Goal: Information Seeking & Learning: Learn about a topic

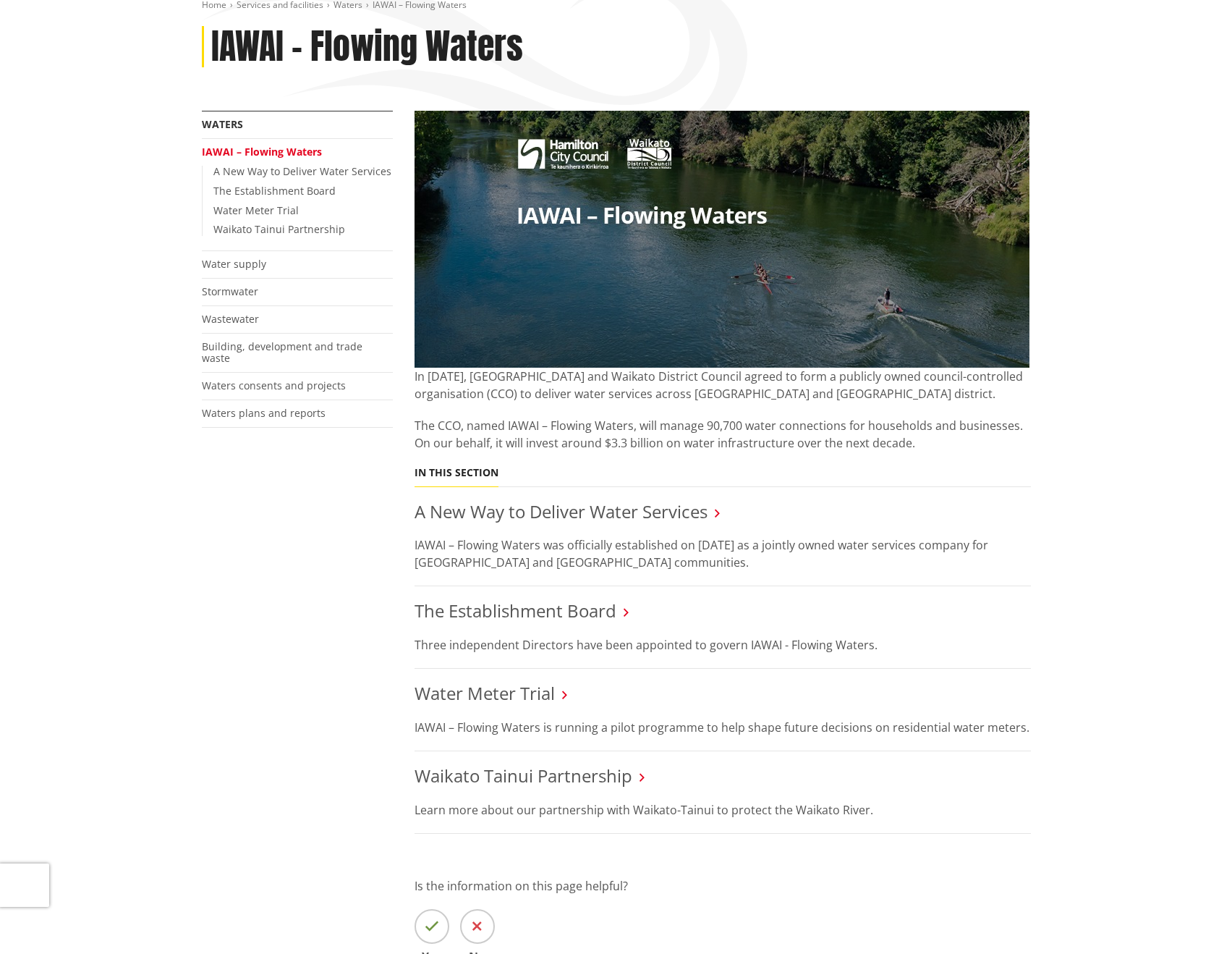
scroll to position [289, 0]
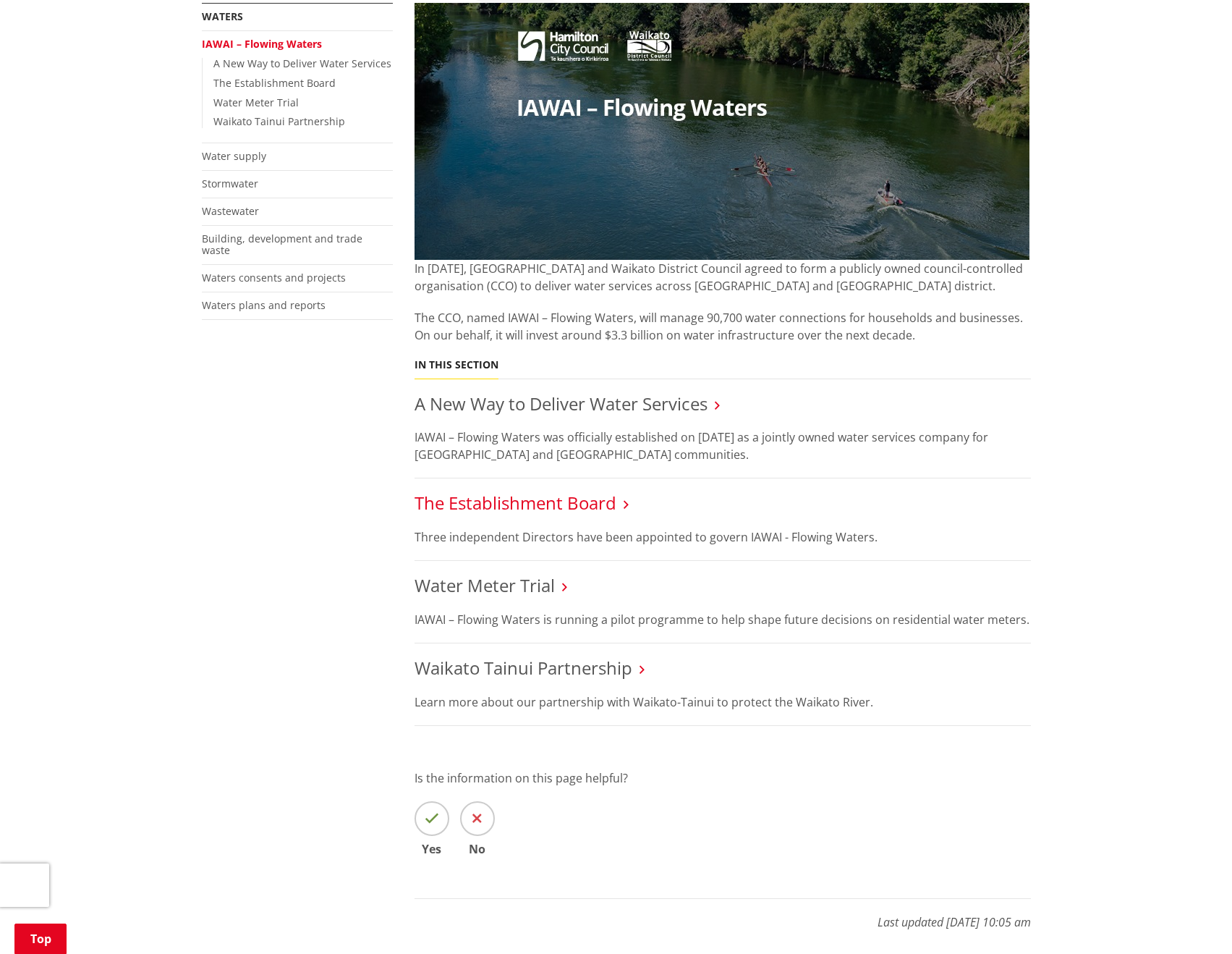
click at [551, 502] on link "The Establishment Board" at bounding box center [515, 502] width 202 height 24
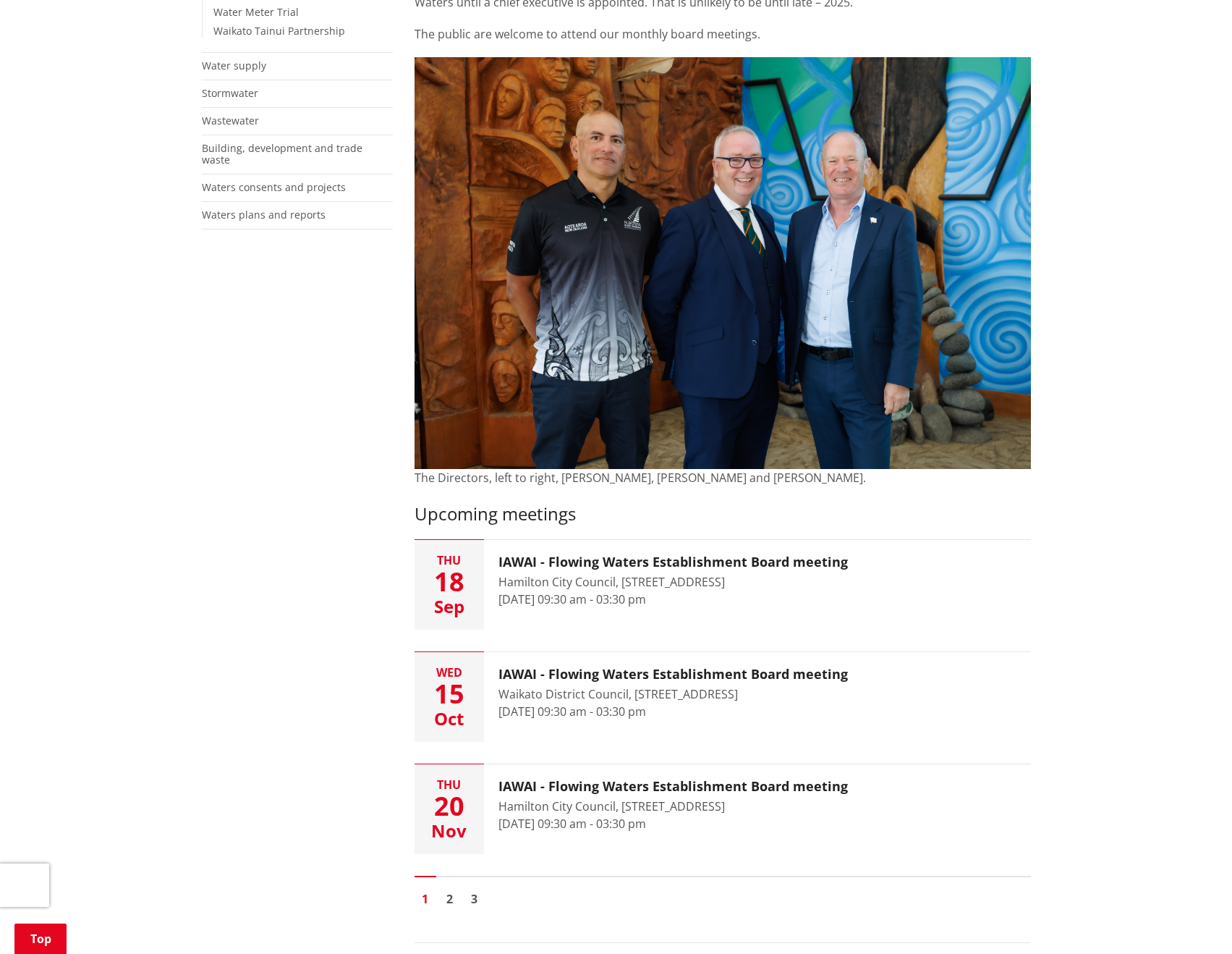
scroll to position [434, 0]
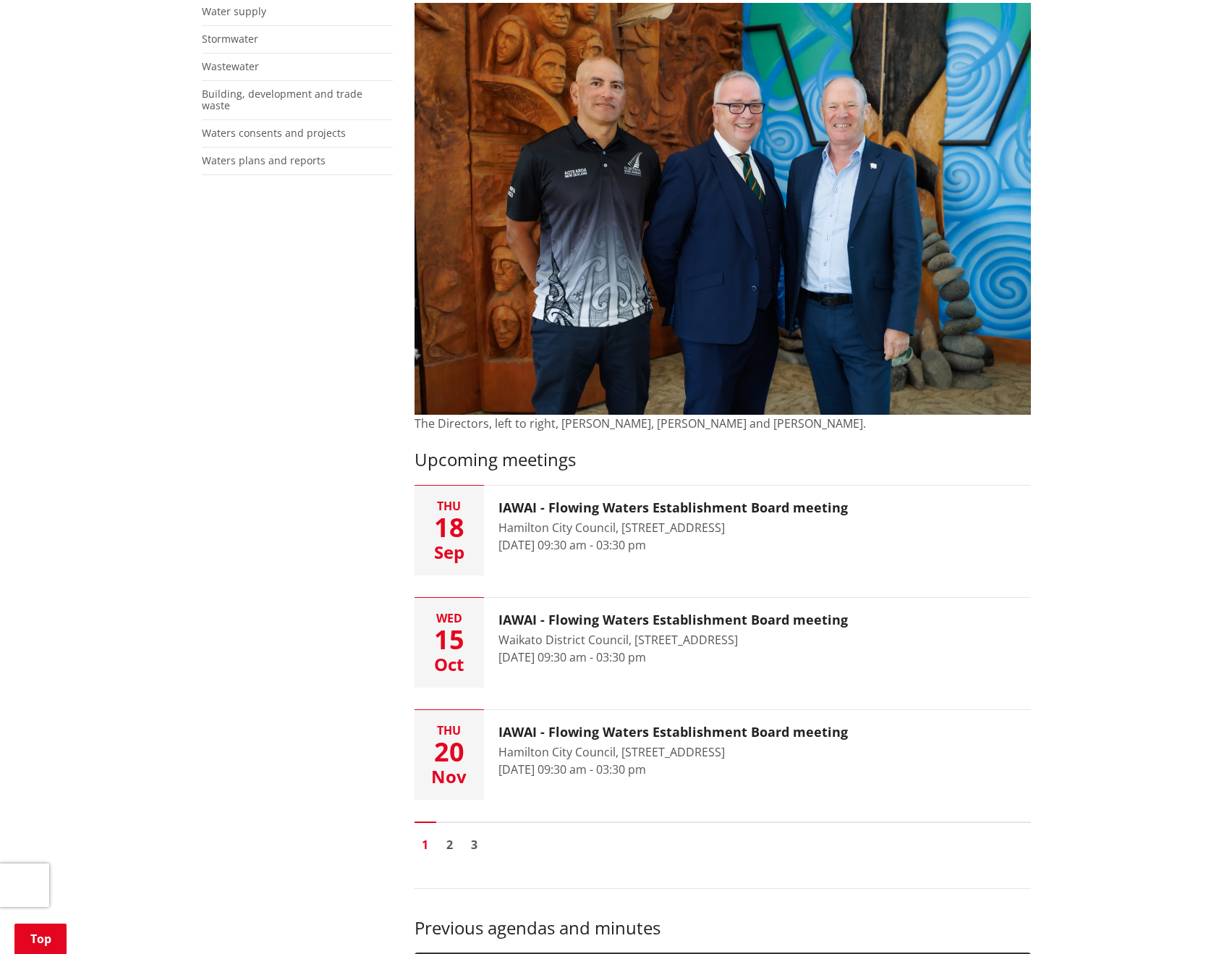
drag, startPoint x: 735, startPoint y: 530, endPoint x: 159, endPoint y: 654, distance: 589.2
click at [147, 646] on div "Home Services and facilities Waters IAWAI – Flowing Waters The Establishment Bo…" at bounding box center [616, 707] width 1232 height 1994
click at [165, 656] on div "Home Services and facilities Waters IAWAI – Flowing Waters The Establishment Bo…" at bounding box center [616, 707] width 1232 height 1994
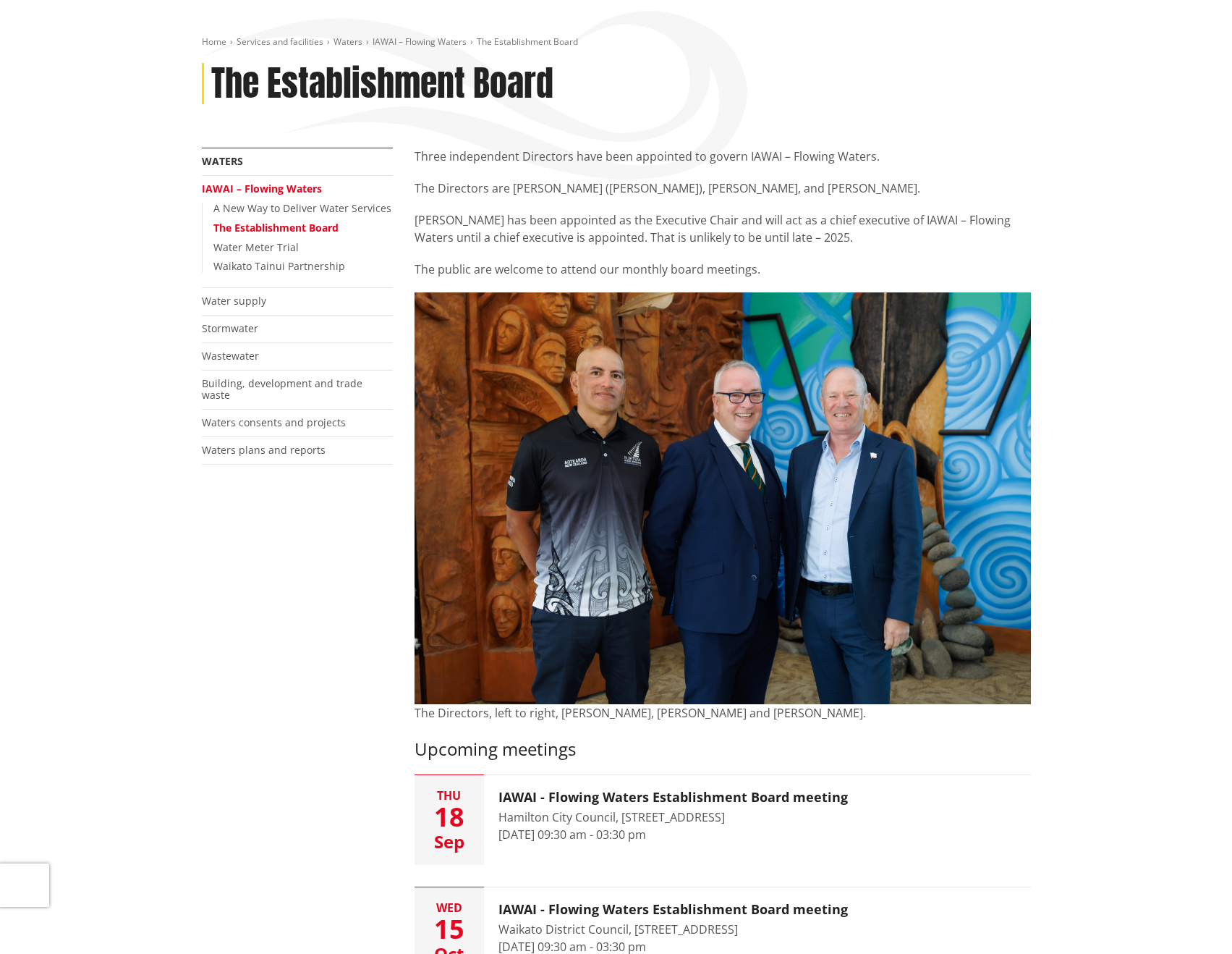
scroll to position [0, 0]
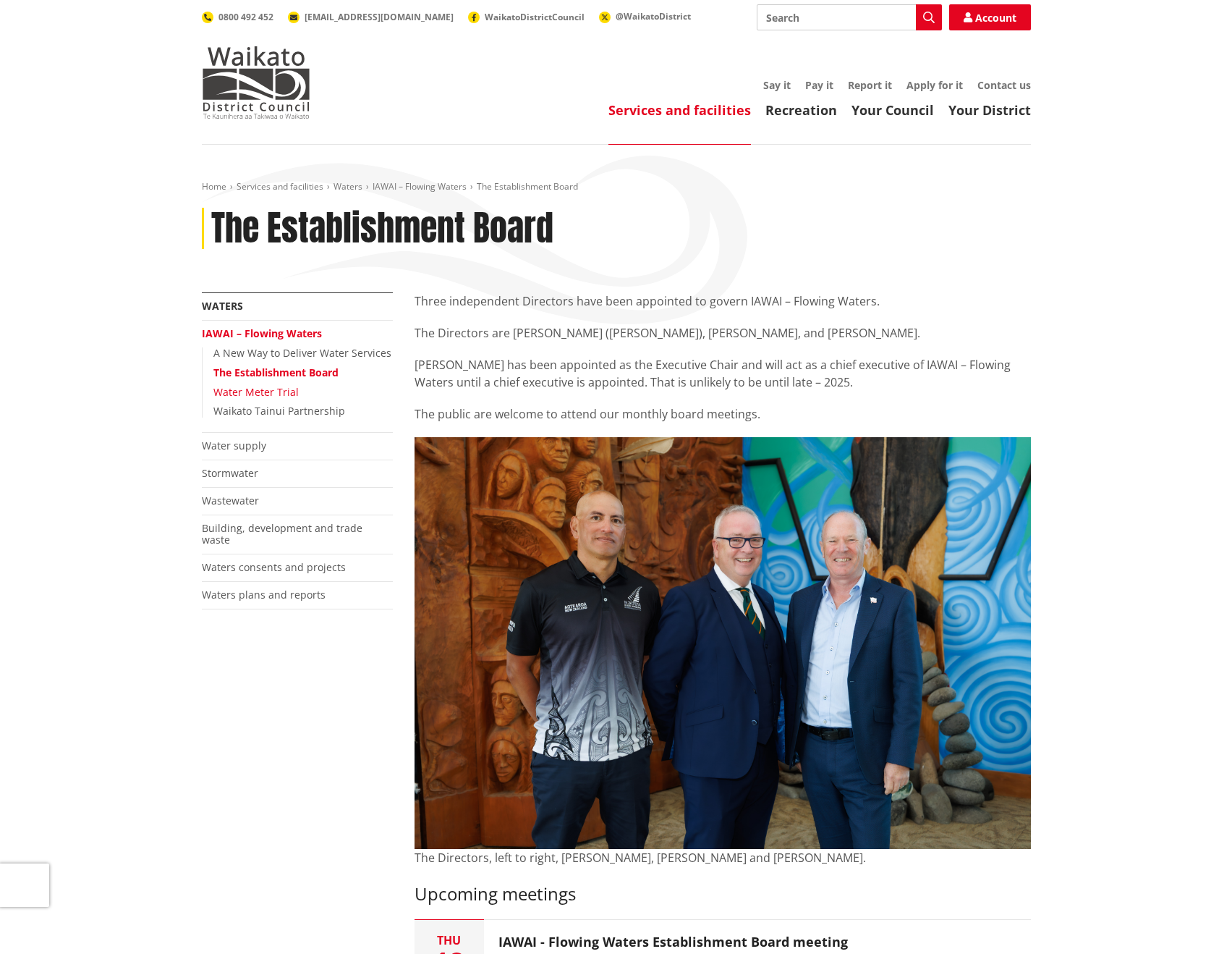
click at [252, 389] on link "Water Meter Trial" at bounding box center [256, 392] width 86 height 14
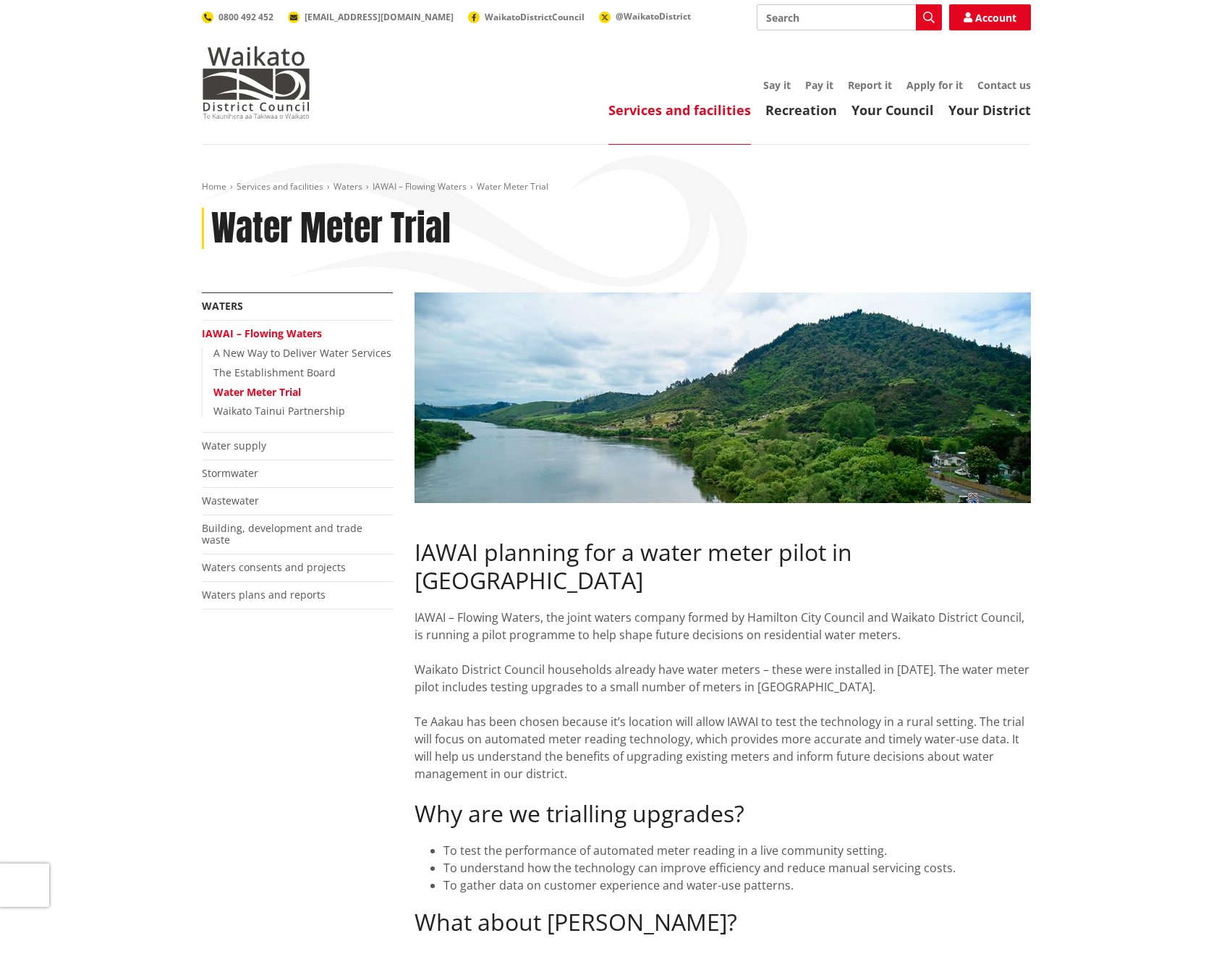
click at [283, 403] on ul "A New Way to Deliver Water Services The Establishment Board Water Meter Trial W…" at bounding box center [297, 383] width 191 height 70
click at [301, 416] on link "Waikato Tainui Partnership" at bounding box center [279, 410] width 132 height 14
